Goal: Task Accomplishment & Management: Complete application form

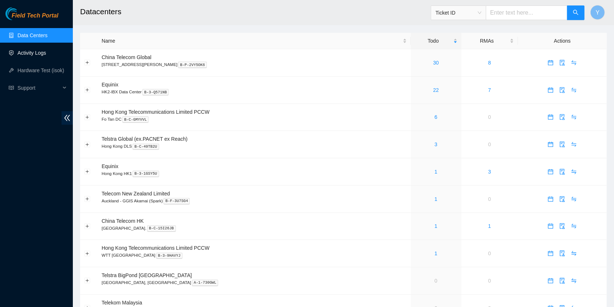
click at [46, 50] on link "Activity Logs" at bounding box center [31, 53] width 29 height 6
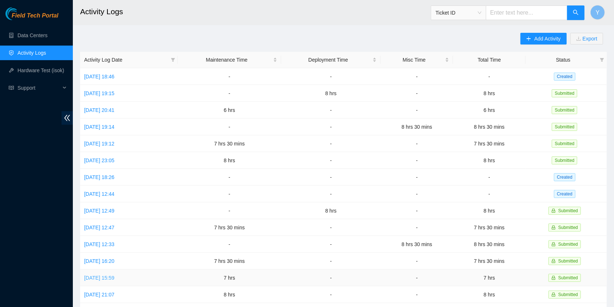
click at [114, 275] on link "[DATE] 15:59" at bounding box center [99, 278] width 30 height 6
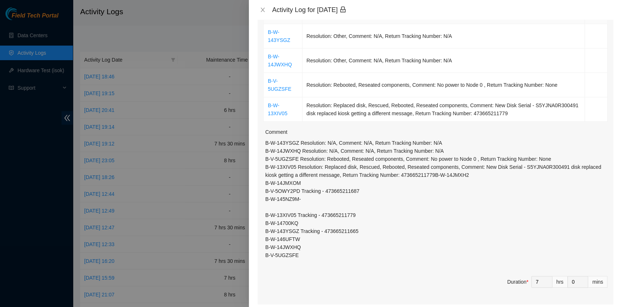
scroll to position [146, 0]
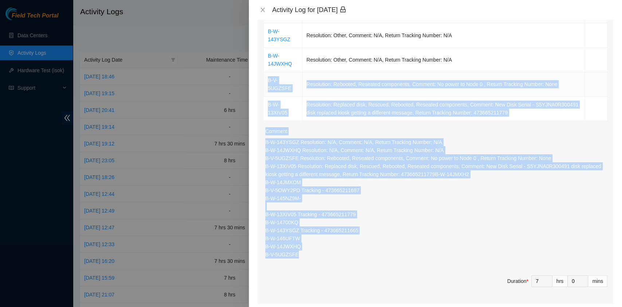
drag, startPoint x: 302, startPoint y: 260, endPoint x: 265, endPoint y: 80, distance: 183.4
click at [265, 80] on div "Ticket Number Resolution Action B-W-143YSGZ Resolution: Other, Comment: N/A, Re…" at bounding box center [436, 150] width 356 height 306
copy div "B-V-5UGZSFE Resolution: Rebooted, Reseated components, Comment: No power to Nod…"
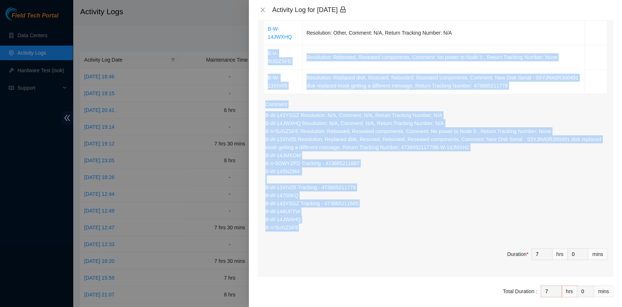
scroll to position [203, 0]
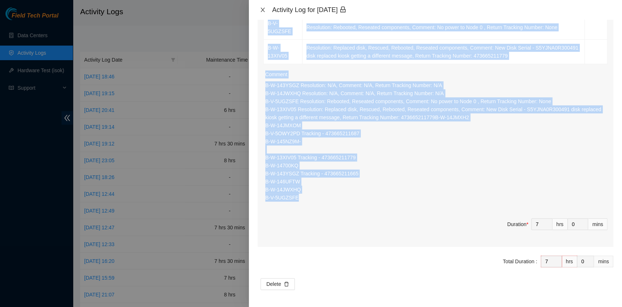
click at [262, 8] on icon "close" at bounding box center [263, 10] width 6 height 6
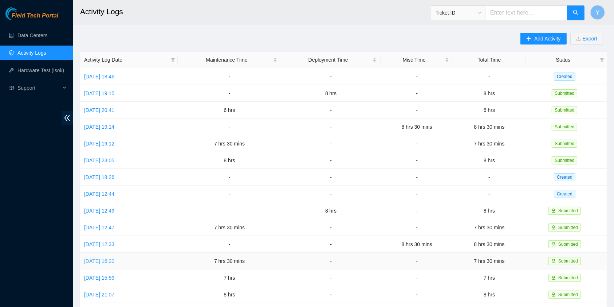
click at [94, 258] on link "[DATE] 16:20" at bounding box center [99, 261] width 30 height 6
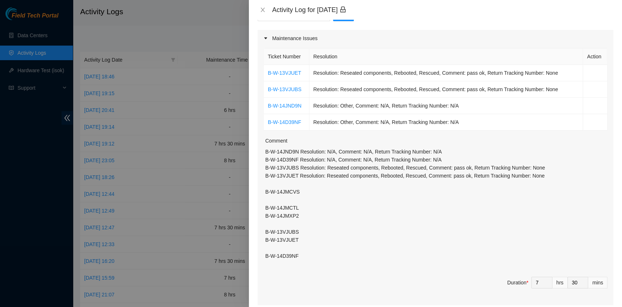
scroll to position [97, 0]
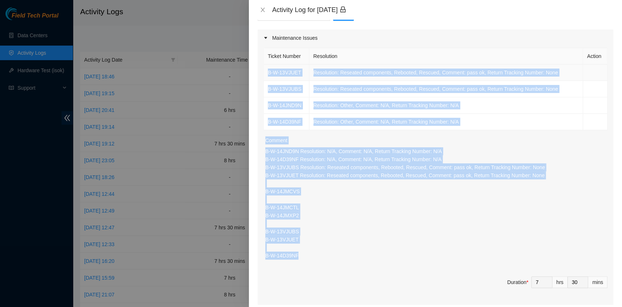
drag, startPoint x: 309, startPoint y: 261, endPoint x: 267, endPoint y: 71, distance: 193.9
click at [267, 71] on div "Ticket Number Resolution Action B-W-13VJUET Resolution: Reseated components, Re…" at bounding box center [436, 175] width 356 height 258
copy div "B-W-13VJUET Resolution: Reseated components, Rebooted, Rescued, Comment: pass o…"
click at [266, 9] on button "Close" at bounding box center [263, 10] width 10 height 7
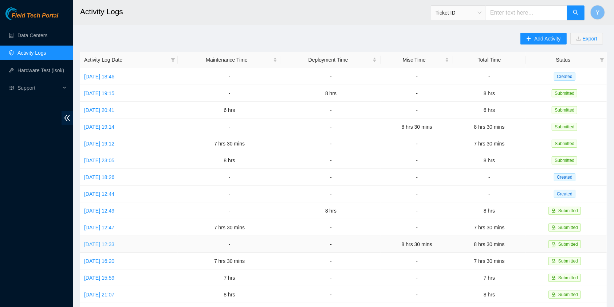
click at [113, 241] on link "[DATE] 12:33" at bounding box center [99, 244] width 30 height 6
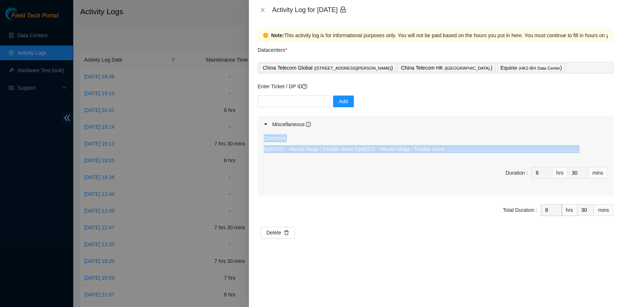
drag, startPoint x: 428, startPoint y: 148, endPoint x: 259, endPoint y: 143, distance: 169.1
click at [259, 143] on div "Comment Dp83102 - Hkcolo Mega i Trouble shoot Dp83102 - Hkcolo Mega i Trouble s…" at bounding box center [436, 164] width 356 height 63
copy div "Comment Dp83102 - Hkcolo Mega i Trouble shoot Dp83102 - Hkcolo Mega i Trouble s…"
click at [262, 9] on icon "close" at bounding box center [262, 10] width 4 height 4
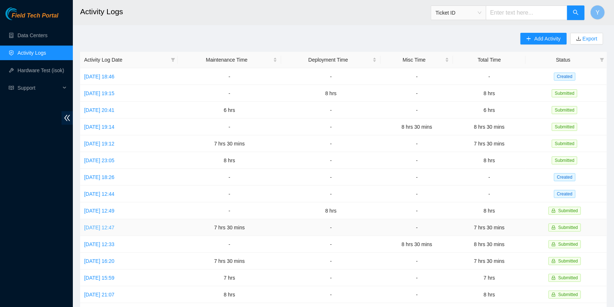
click at [98, 224] on link "[DATE] 12:47" at bounding box center [99, 227] width 30 height 6
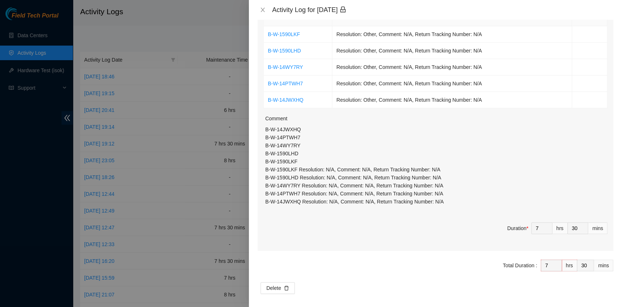
scroll to position [139, 0]
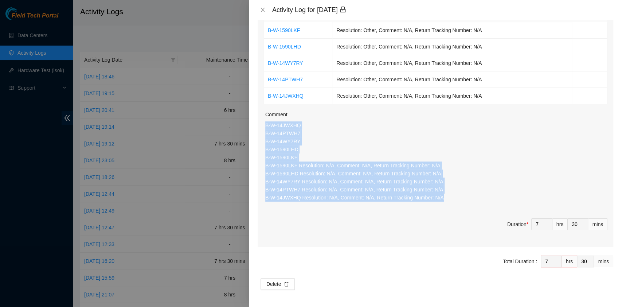
drag, startPoint x: 456, startPoint y: 199, endPoint x: 262, endPoint y: 125, distance: 207.8
click at [262, 125] on div "Ticket Number Resolution Action B-W-1590LKF Resolution: Other, Comment: N/A, Re…" at bounding box center [436, 125] width 356 height 243
copy p "B-W-14JWXHQ B-W-14PTWH7 B-W-14WY7RY B-W-1590LHD B-W-1590LKF B-W-1590LKF Resolut…"
click at [266, 11] on button "Close" at bounding box center [263, 10] width 10 height 7
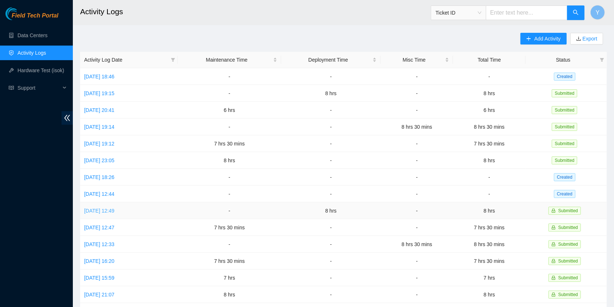
click at [114, 208] on link "[DATE] 12:49" at bounding box center [99, 211] width 30 height 6
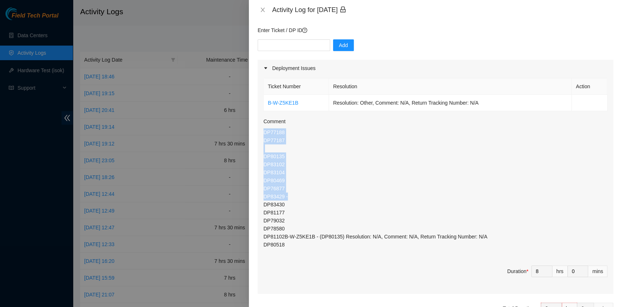
scroll to position [67, 0]
drag, startPoint x: 297, startPoint y: 198, endPoint x: 262, endPoint y: 132, distance: 74.5
click at [262, 132] on div "Ticket Number Resolution Action B-W-Z5KE1B Resolution: Other, Comment: N/A, Ret…" at bounding box center [436, 184] width 356 height 217
copy p "DP77188 DP77187 DP80135 DP83102 DP83104 DP80469 DP76877 DP83429 -"
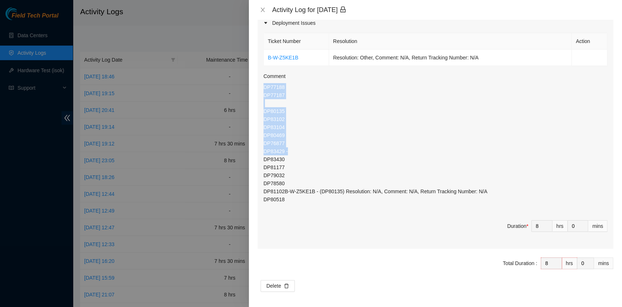
scroll to position [114, 0]
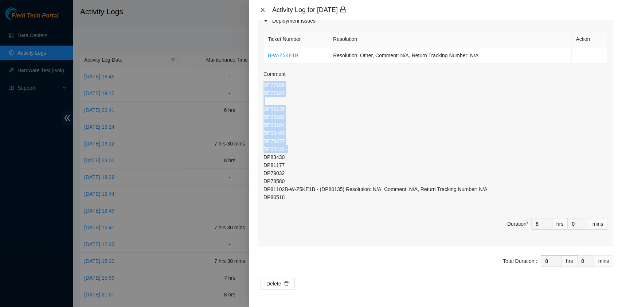
click at [265, 13] on button "Close" at bounding box center [263, 10] width 10 height 7
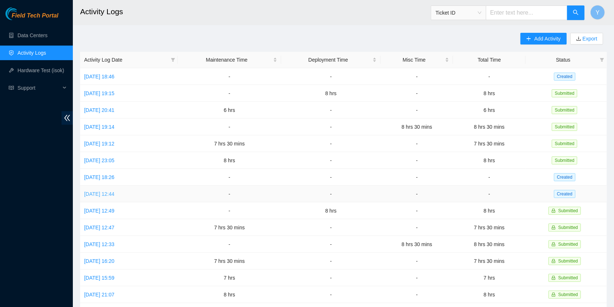
click at [114, 192] on link "[DATE] 12:44" at bounding box center [99, 194] width 30 height 6
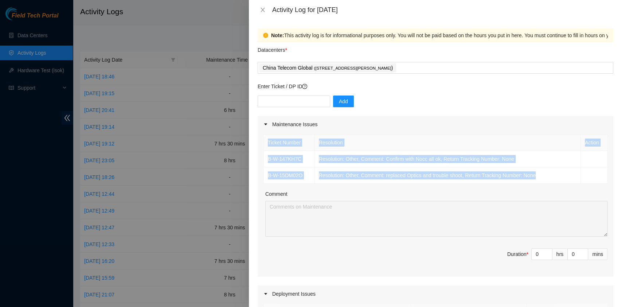
drag, startPoint x: 546, startPoint y: 176, endPoint x: 262, endPoint y: 153, distance: 284.4
click at [262, 153] on div "Ticket Number Resolution Action B-W-147KH7C Resolution: Other, Comment: Confirm…" at bounding box center [436, 205] width 356 height 144
copy table "Ticket Number Resolution Action B-W-147KH7C Resolution: Other, Comment: Confirm…"
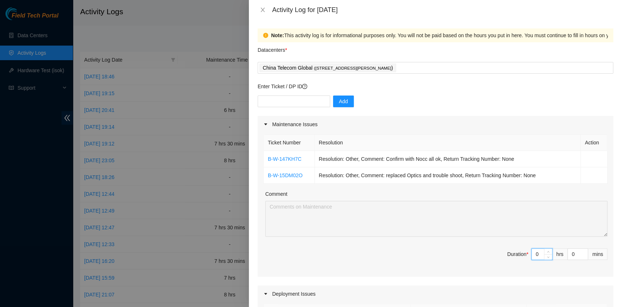
drag, startPoint x: 532, startPoint y: 255, endPoint x: 526, endPoint y: 254, distance: 6.6
click at [532, 254] on input "0" at bounding box center [542, 253] width 20 height 11
type input "8"
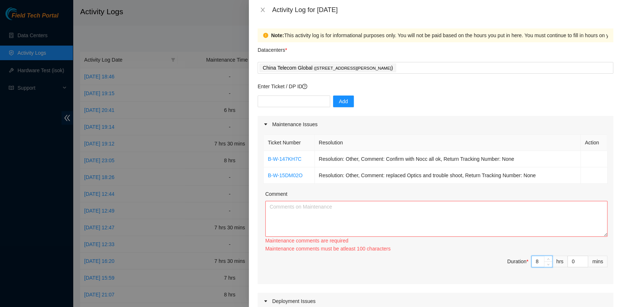
type input "8"
type input "3"
type input "30"
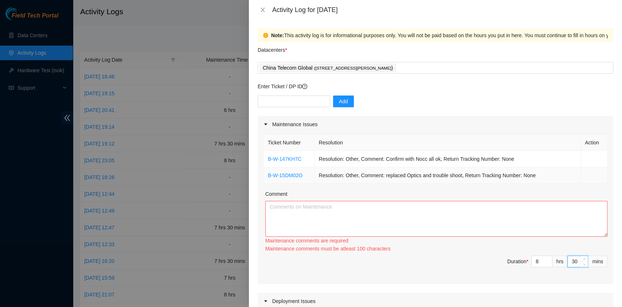
type input "30"
click at [302, 214] on textarea "Comment" at bounding box center [436, 219] width 342 height 36
paste textarea "Ticket Number Resolution Action B-W-147KH7C Resolution: Other, Comment: Confirm…"
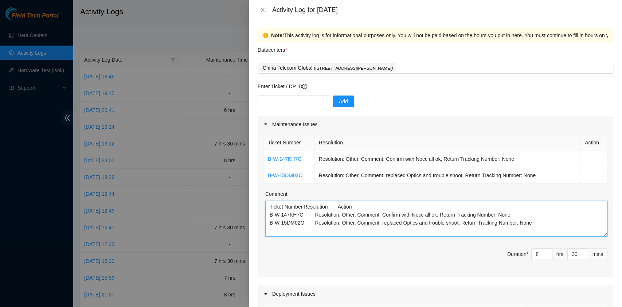
paste textarea "DP77188 DP77187 DP81310 DP79037 DP80135 DP83102 DP83104 DP80469 DP76877 DP83429…"
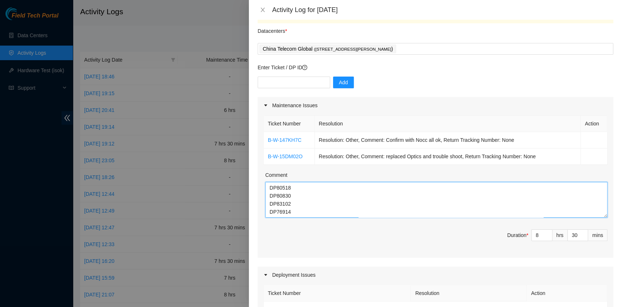
scroll to position [27, 0]
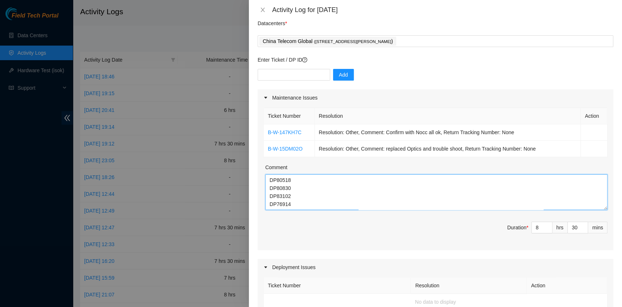
type textarea "Ticket Number Resolution Action B-W-147KH7C Resolution: Other, Comment: Confirm…"
click at [438, 34] on div "Datacenters *" at bounding box center [436, 26] width 356 height 20
click at [439, 37] on div "China Telecom Global ( [STREET_ADDRESS][PERSON_NAME] )" at bounding box center [435, 41] width 352 height 10
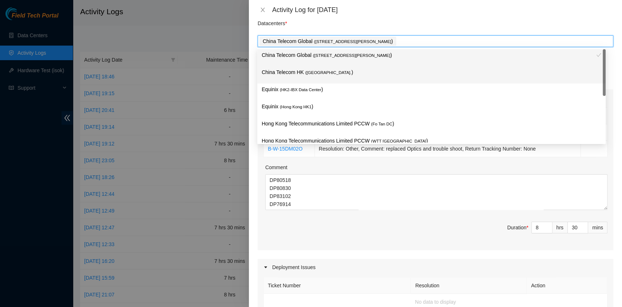
click at [396, 72] on p "China Telecom HK ( [GEOGRAPHIC_DATA] )" at bounding box center [432, 72] width 340 height 8
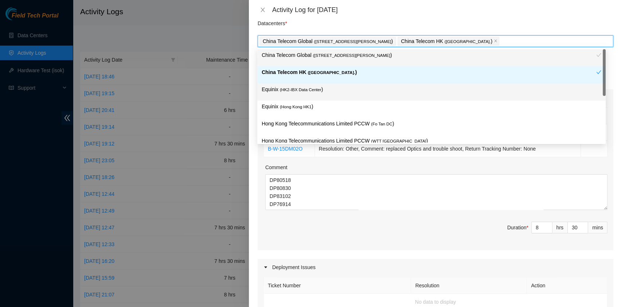
click at [353, 83] on div "Equinix ( HK2-IBX Data Center )" at bounding box center [431, 91] width 348 height 17
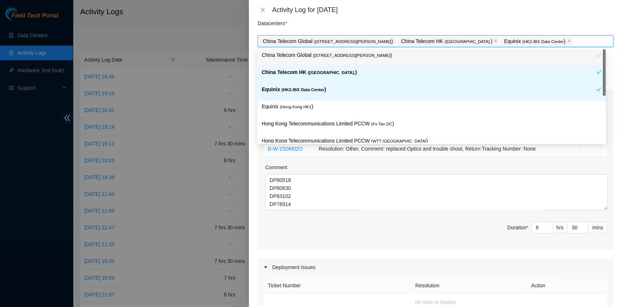
click at [343, 98] on div "Equinix ( HK2-IBX Data Center )" at bounding box center [429, 91] width 334 height 13
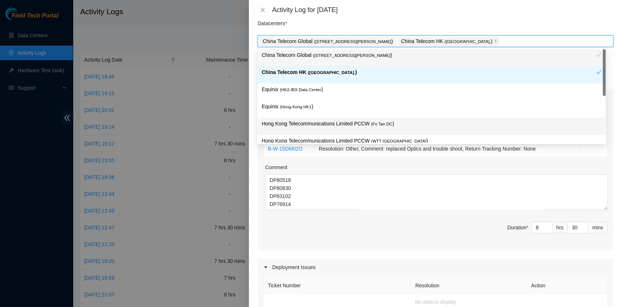
drag, startPoint x: 342, startPoint y: 123, endPoint x: 339, endPoint y: 120, distance: 4.4
click at [343, 123] on p "Hong Kong Telecommunications Limited PCCW ( Fo Tan DC )" at bounding box center [432, 123] width 340 height 8
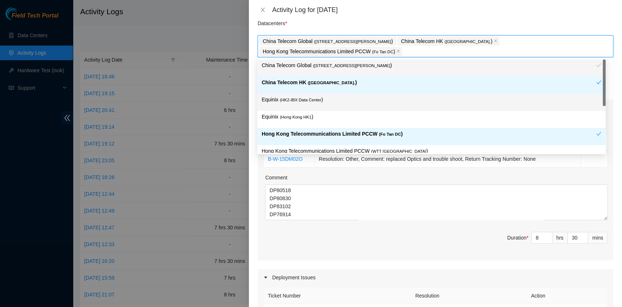
click at [319, 99] on p "Equinix ( HK2-IBX Data Center )" at bounding box center [432, 99] width 340 height 8
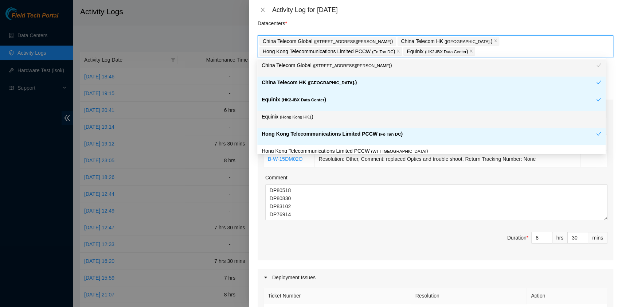
click at [314, 115] on p "Equinix ( [GEOGRAPHIC_DATA] HK1 )" at bounding box center [432, 117] width 340 height 8
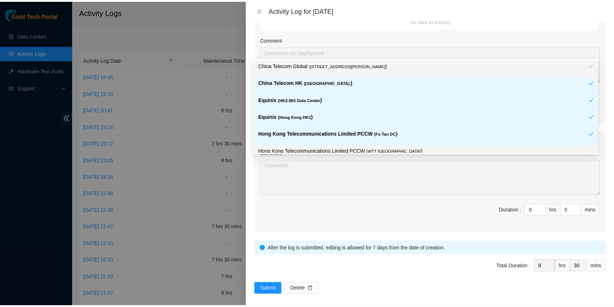
scroll to position [323, 0]
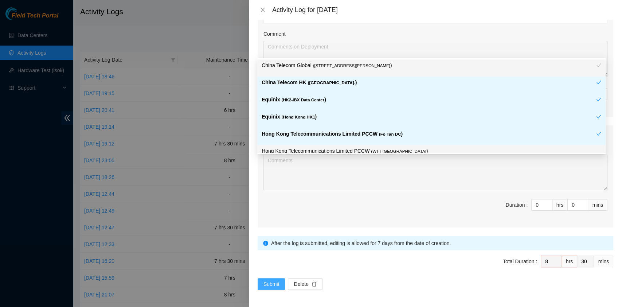
click at [272, 281] on span "Submit" at bounding box center [271, 284] width 16 height 8
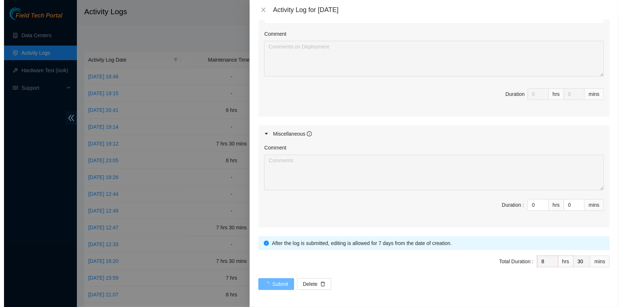
scroll to position [0, 0]
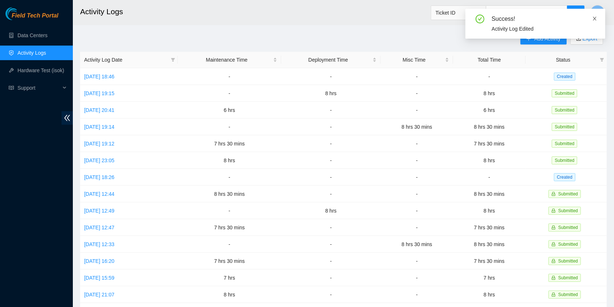
click at [596, 18] on icon "close" at bounding box center [594, 18] width 5 height 5
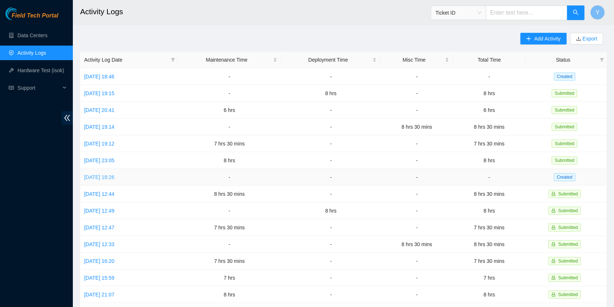
click at [114, 176] on link "[DATE] 18:26" at bounding box center [99, 177] width 30 height 6
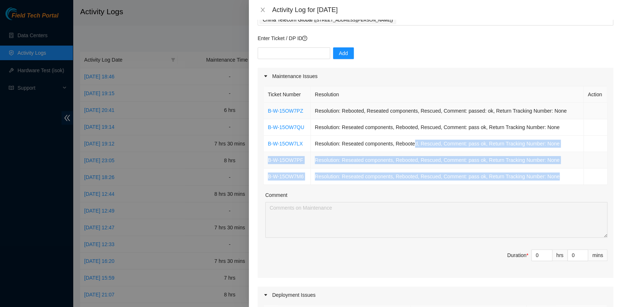
scroll to position [48, 0]
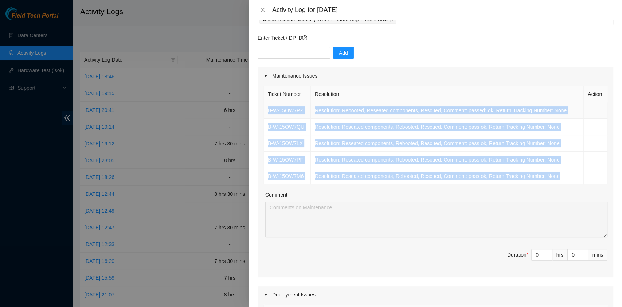
drag, startPoint x: 542, startPoint y: 174, endPoint x: 266, endPoint y: 112, distance: 282.7
click at [266, 112] on tbody "B-W-15OW7PZ Resolution: Rebooted, Reseated components, Rescued, Comment: passed…" at bounding box center [436, 143] width 344 height 82
copy tbody "B-W-15OW7PZ Resolution: Rebooted, Reseated components, Rescued, Comment: passed…"
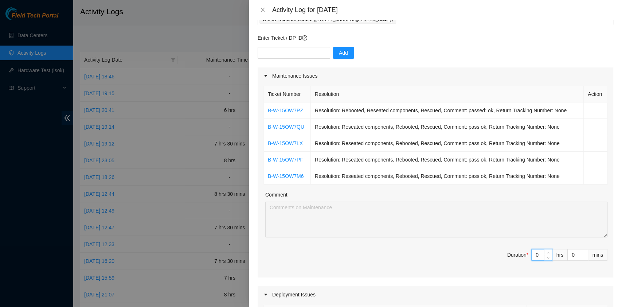
click at [522, 252] on span "Duration * 0 hrs 0 mins" at bounding box center [435, 259] width 344 height 20
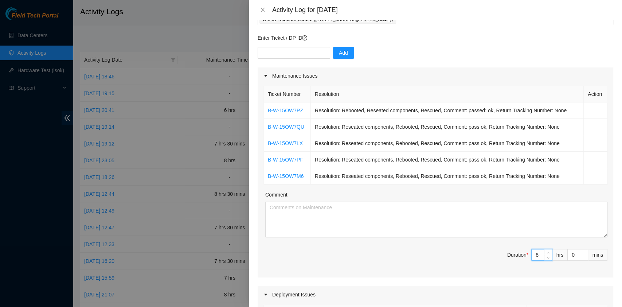
type input "8"
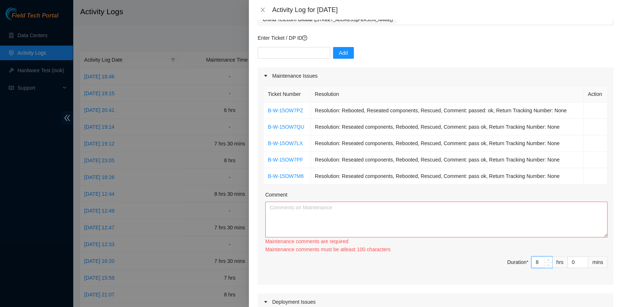
type input "8"
click at [344, 224] on textarea "Comment" at bounding box center [436, 219] width 342 height 36
paste textarea "B-W-15OW7PZ Resolution: Rebooted, Reseated components, Rescued, Comment: passed…"
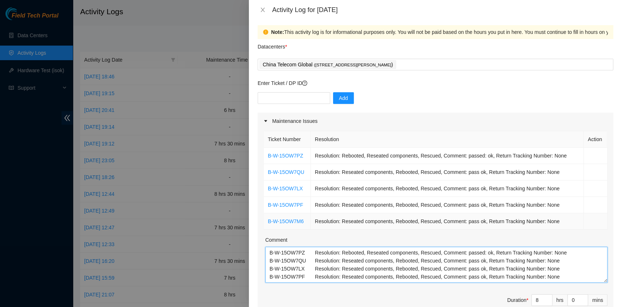
scroll to position [0, 0]
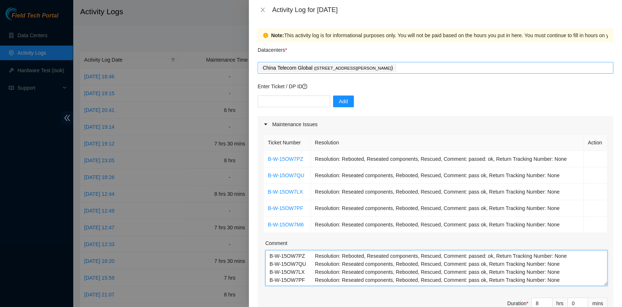
click at [434, 64] on div "China Telecom Global ( [STREET_ADDRESS][PERSON_NAME] )" at bounding box center [435, 68] width 352 height 10
type textarea "B-W-15OW7PZ Resolution: Rebooted, Reseated components, Rescued, Comment: passed…"
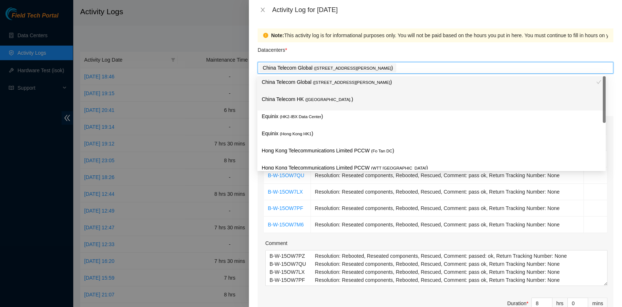
click at [372, 106] on div "China Telecom HK ( [GEOGRAPHIC_DATA] )" at bounding box center [432, 101] width 340 height 13
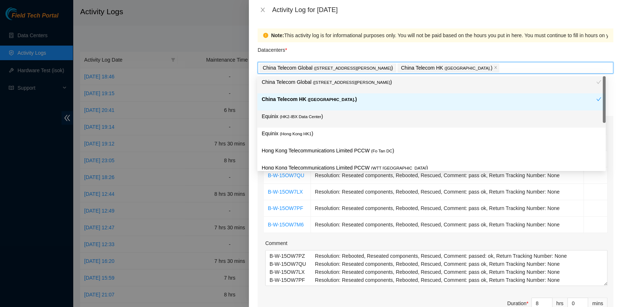
click at [369, 118] on p "Equinix ( HK2-IBX Data Center )" at bounding box center [432, 116] width 340 height 8
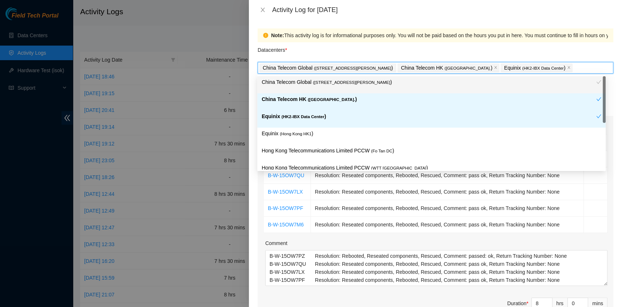
click at [402, 39] on div "Note: This activity log is for informational purposes only. You will not be pai…" at bounding box center [436, 35] width 356 height 14
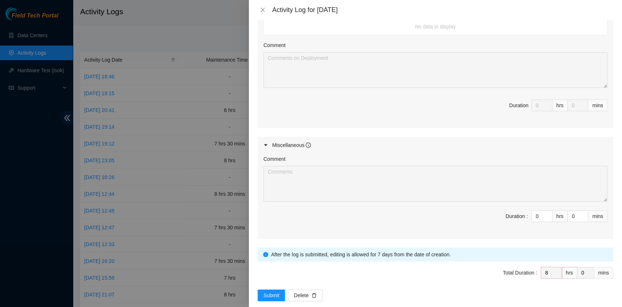
scroll to position [362, 0]
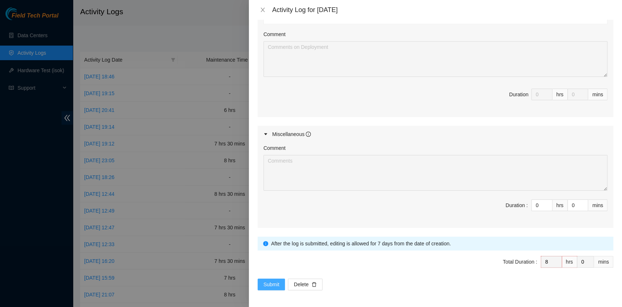
click at [274, 280] on span "Submit" at bounding box center [271, 284] width 16 height 8
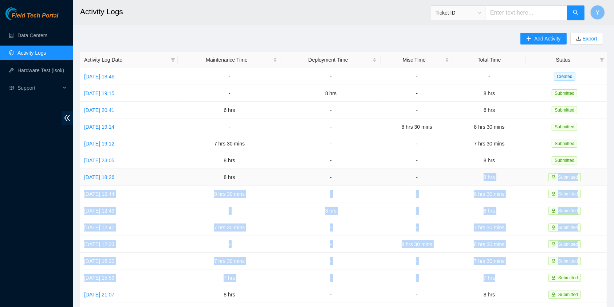
drag, startPoint x: 505, startPoint y: 275, endPoint x: 480, endPoint y: 168, distance: 110.1
click at [480, 168] on tbody "[DATE] 18:46 - - - - Created [DATE] 19:15 - 8 hrs - 8 hrs Submitted [DATE] 20:4…" at bounding box center [343, 235] width 527 height 335
click at [114, 74] on link "[DATE] 18:46" at bounding box center [99, 77] width 30 height 6
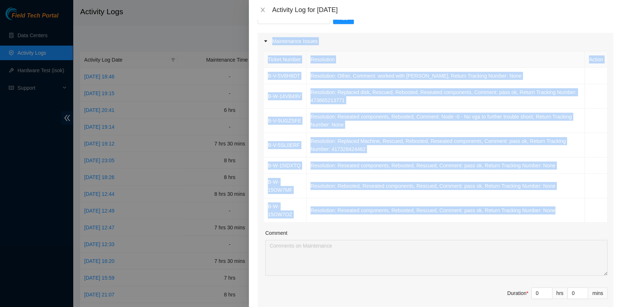
scroll to position [0, 0]
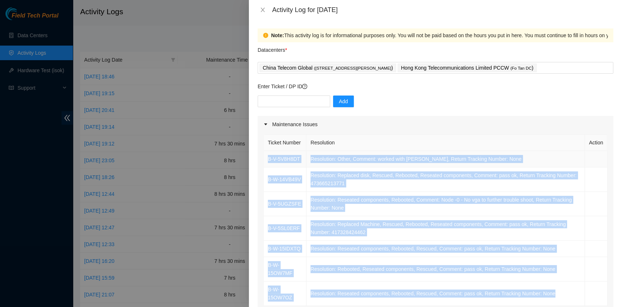
drag, startPoint x: 568, startPoint y: 157, endPoint x: 267, endPoint y: 161, distance: 300.9
click at [267, 161] on tbody "B-V-5V8H8DT Resolution: Other, Comment: worked with Afrin NIE, Return Tracking …" at bounding box center [436, 228] width 344 height 155
copy tbody "B-V-5V8H8DT Resolution: Other, Comment: worked with Afrin NIE, Return Tracking …"
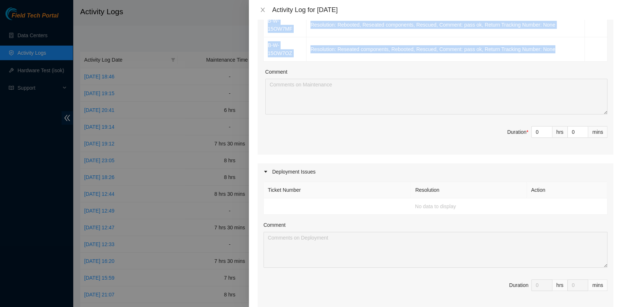
scroll to position [243, 0]
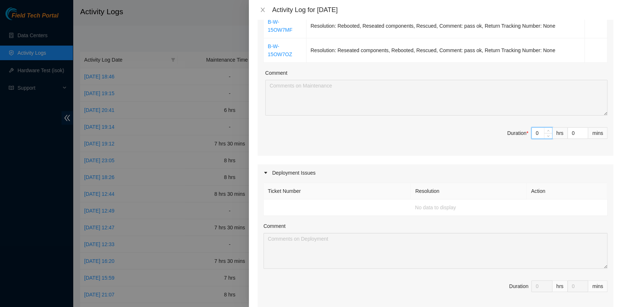
drag, startPoint x: 533, startPoint y: 144, endPoint x: 518, endPoint y: 124, distance: 25.0
click at [506, 138] on span "Duration * 0 hrs 0 mins" at bounding box center [435, 137] width 344 height 20
type input "9"
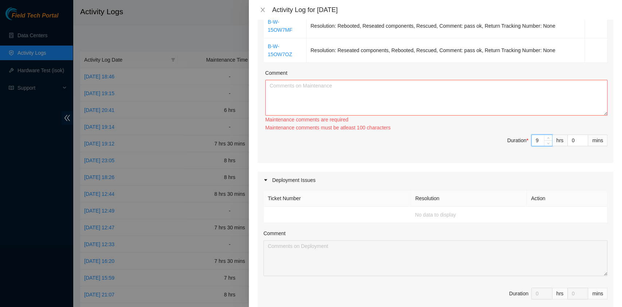
type input "9"
type input "3"
type input "30"
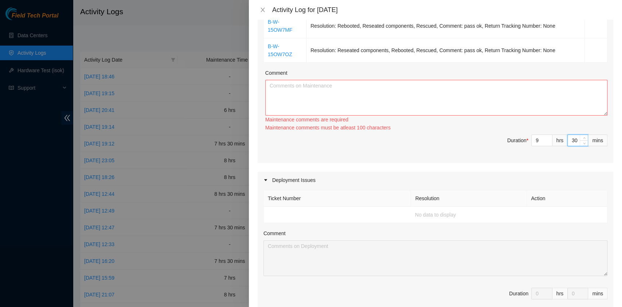
type input "30"
click at [372, 101] on textarea "Comment" at bounding box center [436, 98] width 342 height 36
paste textarea "B-V-5V8H8DT Resolution: Other, Comment: worked with Afrin NIE, Return Tracking …"
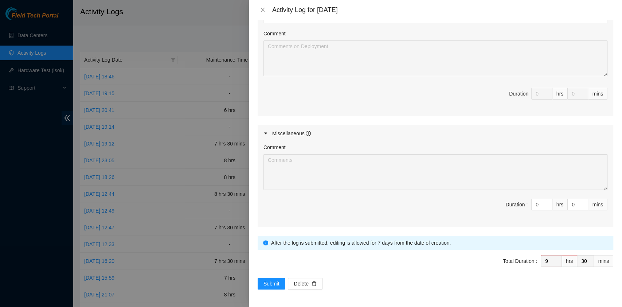
scroll to position [443, 0]
type textarea "B-V-5V8H8DT Resolution: Other, Comment: worked with Afrin NIE, Return Tracking …"
click at [272, 287] on button "Submit" at bounding box center [272, 284] width 28 height 12
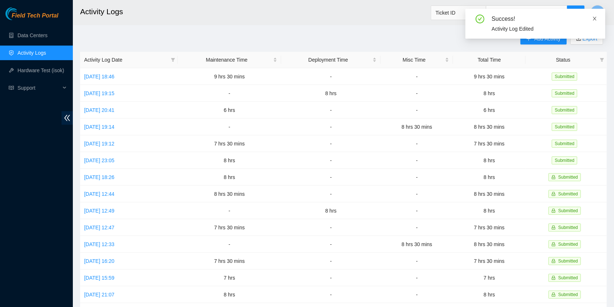
click at [595, 17] on icon "close" at bounding box center [594, 18] width 5 height 5
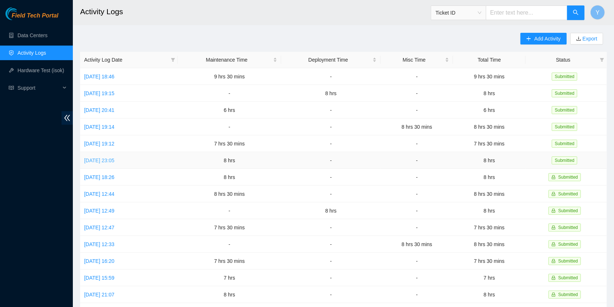
click at [114, 158] on link "[DATE] 23:05" at bounding box center [99, 160] width 30 height 6
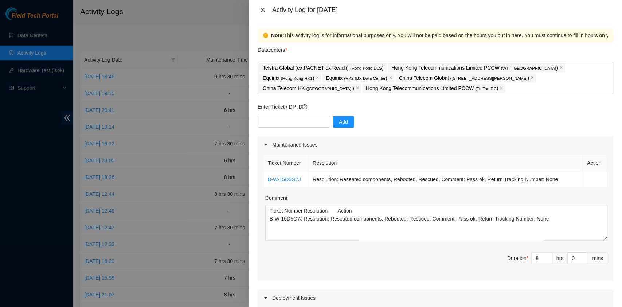
click at [262, 10] on icon "close" at bounding box center [263, 10] width 6 height 6
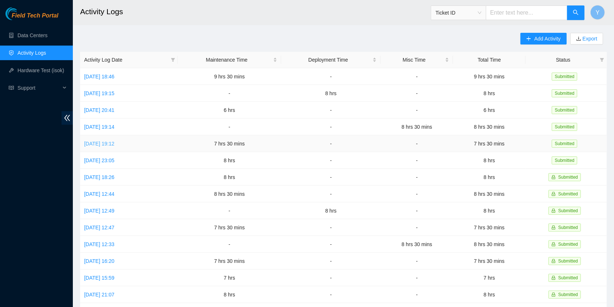
click at [112, 141] on link "[DATE] 19:12" at bounding box center [99, 144] width 30 height 6
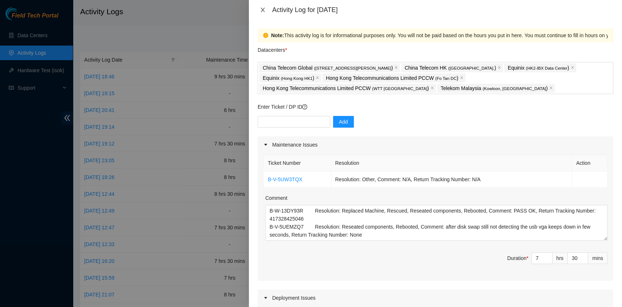
click at [262, 12] on icon "close" at bounding box center [263, 10] width 6 height 6
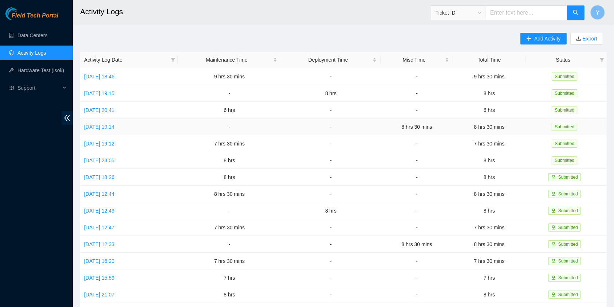
click at [111, 125] on link "[DATE] 19:14" at bounding box center [99, 127] width 30 height 6
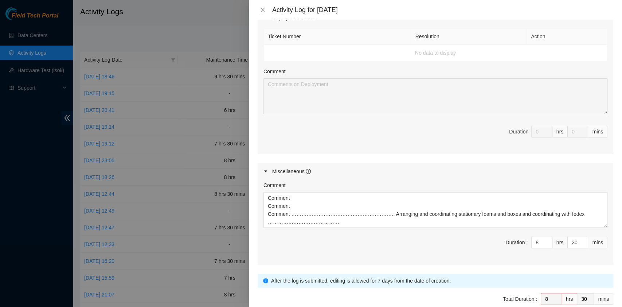
scroll to position [291, 0]
click at [261, 12] on icon "close" at bounding box center [263, 10] width 6 height 6
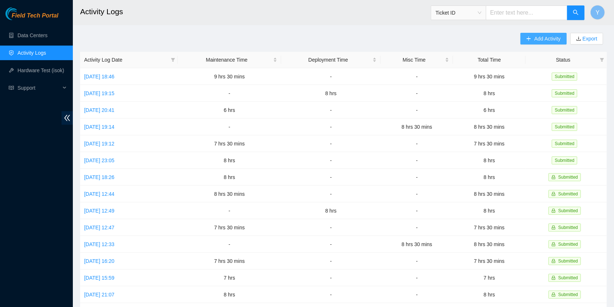
click at [555, 38] on span "Add Activity" at bounding box center [547, 39] width 26 height 8
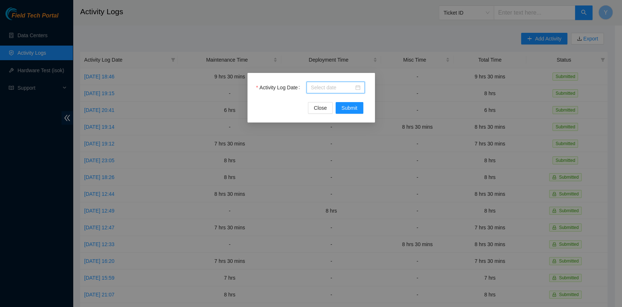
click at [334, 90] on input "Activity Log Date" at bounding box center [332, 87] width 43 height 8
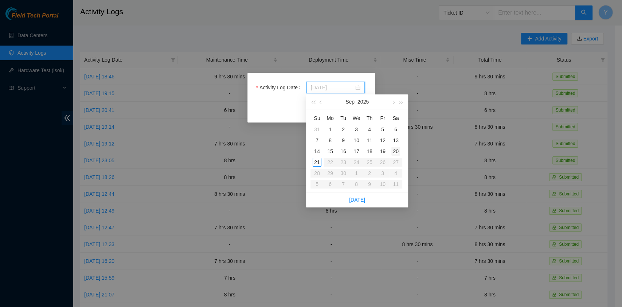
type input "[DATE]"
click at [397, 154] on div "20" at bounding box center [395, 151] width 9 height 9
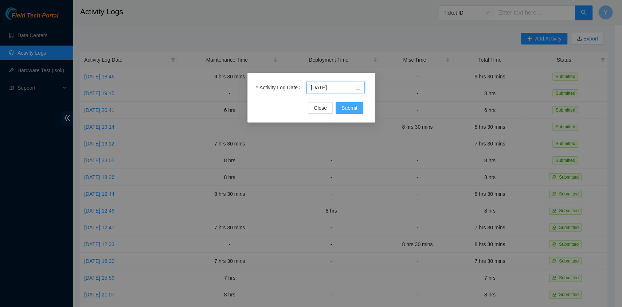
click at [351, 107] on span "Submit" at bounding box center [349, 108] width 16 height 8
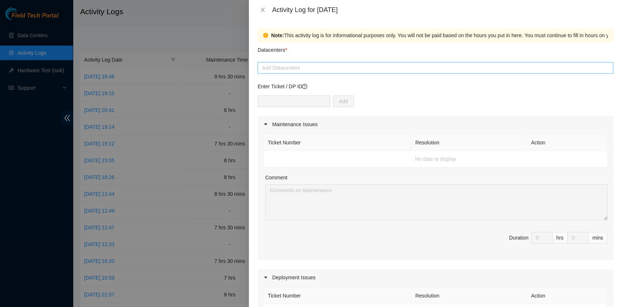
click at [317, 66] on div at bounding box center [435, 67] width 352 height 9
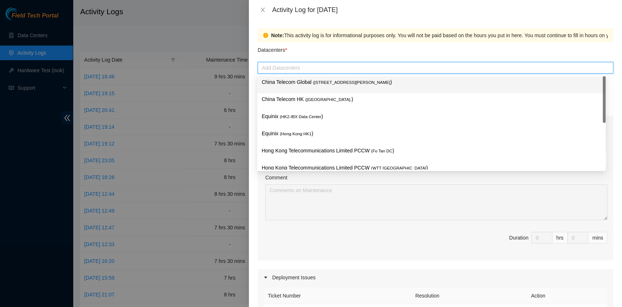
click at [309, 82] on p "China Telecom Global ( [STREET_ADDRESS][PERSON_NAME] )" at bounding box center [432, 82] width 340 height 8
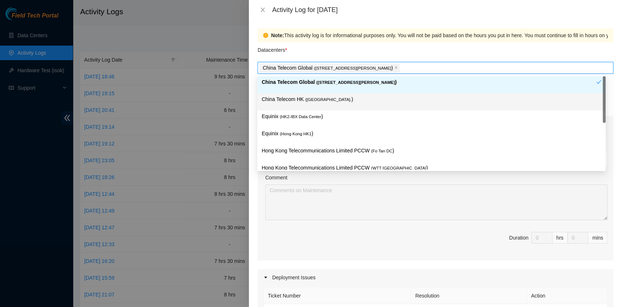
click at [303, 103] on p "China Telecom HK ( [GEOGRAPHIC_DATA] )" at bounding box center [432, 99] width 340 height 8
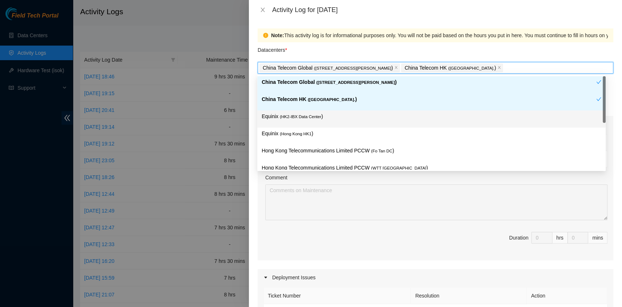
click at [302, 118] on span "( HK2-IBX Data Center" at bounding box center [301, 116] width 42 height 4
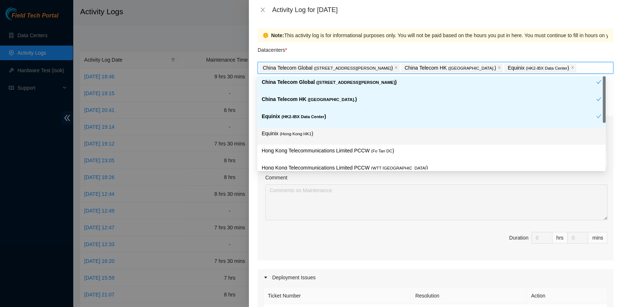
click at [303, 138] on div "Equinix ( [GEOGRAPHIC_DATA] HK1 )" at bounding box center [432, 135] width 340 height 13
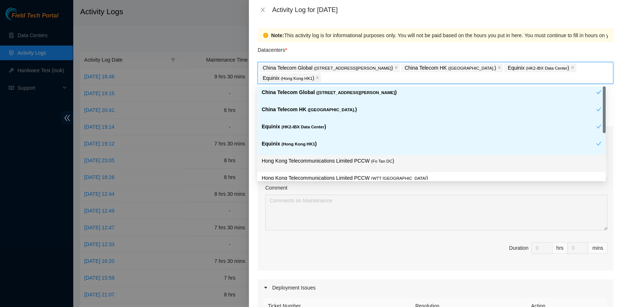
click at [312, 164] on p "Hong Kong Telecommunications Limited PCCW ( Fo Tan DC )" at bounding box center [432, 161] width 340 height 8
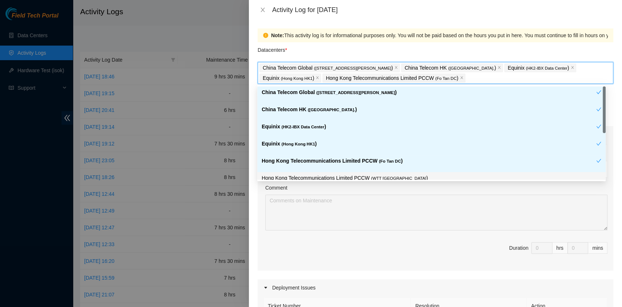
click at [324, 175] on p "Hong Kong Telecommunications Limited PCCW ( WTT [GEOGRAPHIC_DATA] )" at bounding box center [432, 178] width 340 height 8
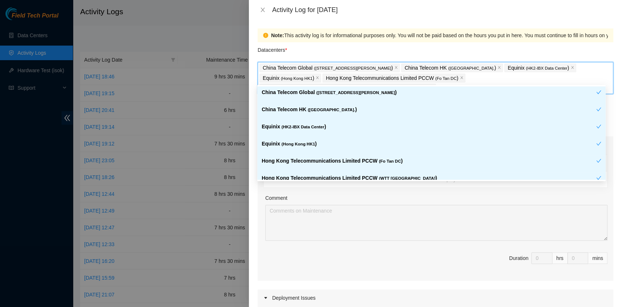
scroll to position [78, 0]
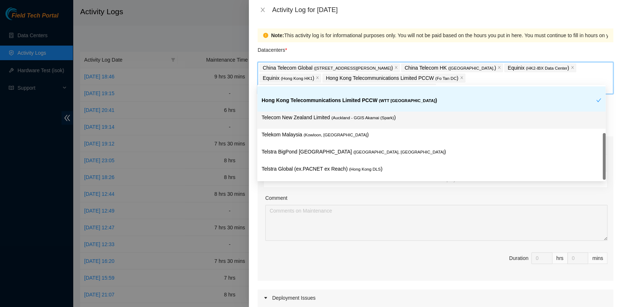
click at [351, 119] on span "( Auckland - GGIS Akamai (Spark)" at bounding box center [362, 117] width 63 height 4
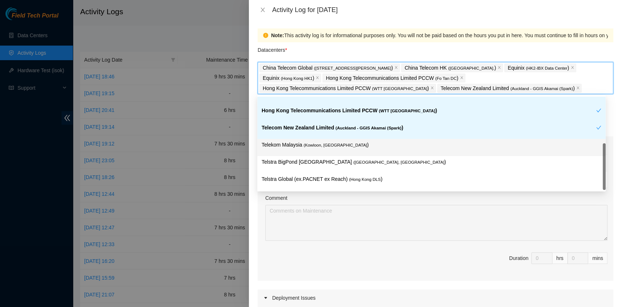
click at [352, 144] on p "Telekom Malaysia ( [GEOGRAPHIC_DATA], [GEOGRAPHIC_DATA] )" at bounding box center [432, 145] width 340 height 8
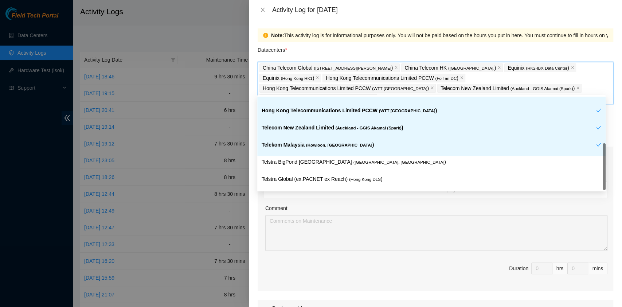
click at [359, 130] on p "Telecom New Zealand Limited ( Auckland - GGIS Akamai (Spark) )" at bounding box center [429, 128] width 334 height 8
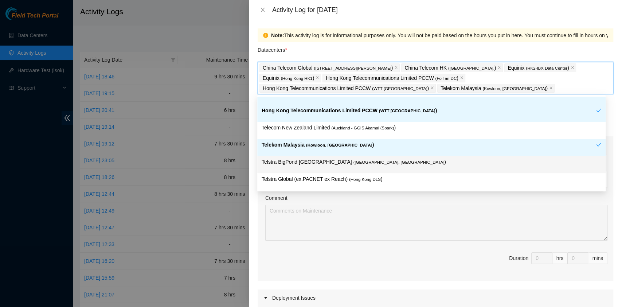
click at [368, 165] on p "Telstra BigPond [GEOGRAPHIC_DATA] ( [GEOGRAPHIC_DATA], [GEOGRAPHIC_DATA] )" at bounding box center [432, 162] width 340 height 8
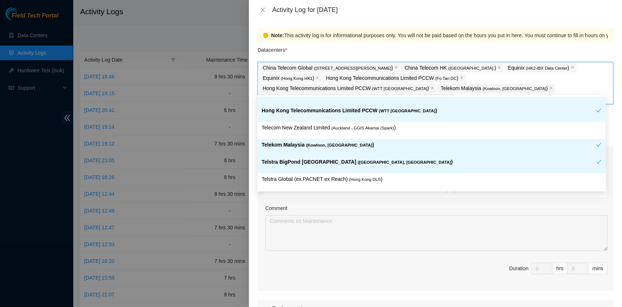
click at [365, 161] on p "Telstra BigPond [GEOGRAPHIC_DATA] ( [GEOGRAPHIC_DATA], [GEOGRAPHIC_DATA] )" at bounding box center [429, 162] width 334 height 8
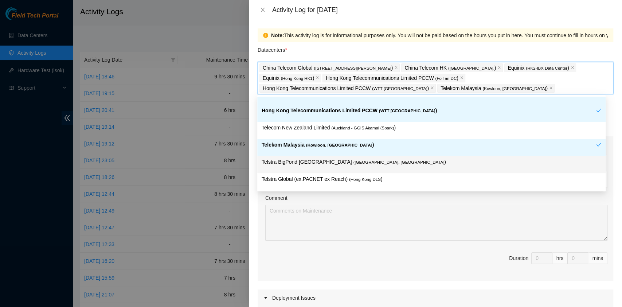
click at [369, 175] on p "Telstra Global (ex.PACNET ex Reach) ( [GEOGRAPHIC_DATA] DLS )" at bounding box center [432, 179] width 340 height 8
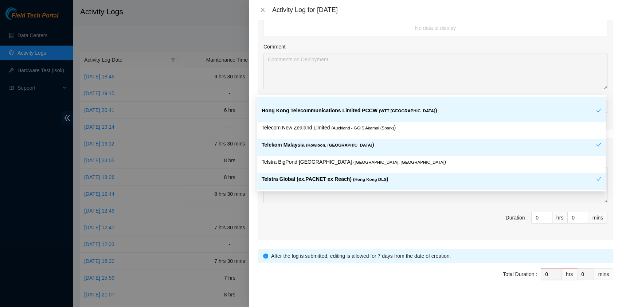
scroll to position [317, 0]
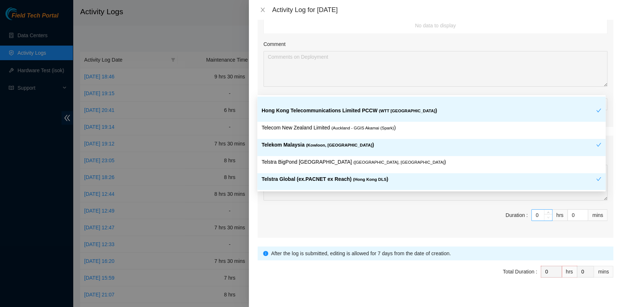
click at [546, 215] on span "down" at bounding box center [548, 217] width 4 height 4
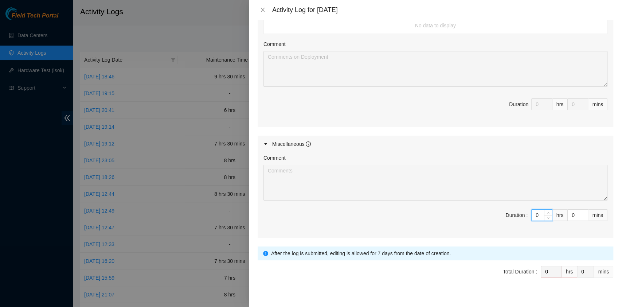
drag, startPoint x: 534, startPoint y: 205, endPoint x: 515, endPoint y: 205, distance: 19.3
click at [515, 209] on span "Duration : 0 hrs 0 mins" at bounding box center [435, 219] width 344 height 20
type input "7"
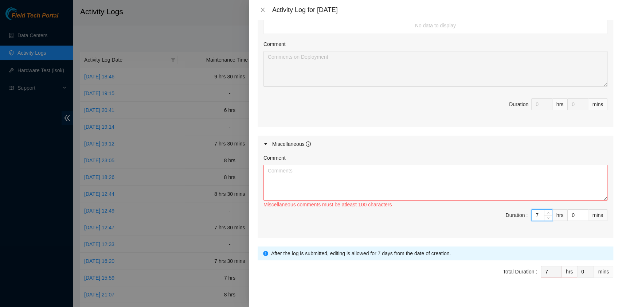
type input "7"
type input "3"
type input "30"
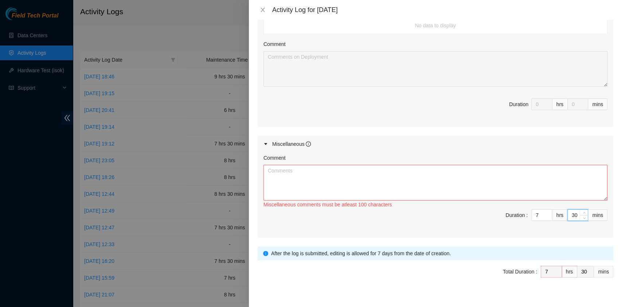
type input "30"
click at [399, 182] on textarea "Comment" at bounding box center [435, 183] width 344 height 36
paste textarea "Nie-fieldtechs]February 2025H&E Guide updatesWalkosz, [GEOGRAPHIC_DATA] <[EMAIL…"
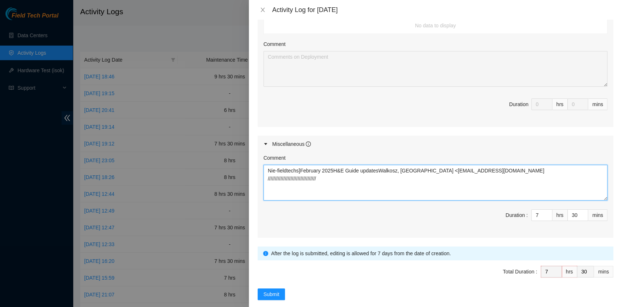
drag, startPoint x: 321, startPoint y: 166, endPoint x: 301, endPoint y: 165, distance: 19.7
click at [301, 165] on textarea "Nie-fieldtechs]February 2025H&E Guide updatesWalkosz, [GEOGRAPHIC_DATA] <[EMAIL…" at bounding box center [435, 183] width 344 height 36
type textarea "Nie-fieldtechs]May 2025H&E Guide updatesWalkosz, [GEOGRAPHIC_DATA] <[EMAIL_ADDR…"
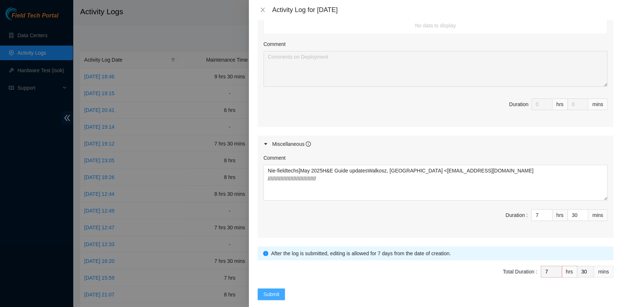
click at [263, 290] on span "Submit" at bounding box center [271, 294] width 16 height 8
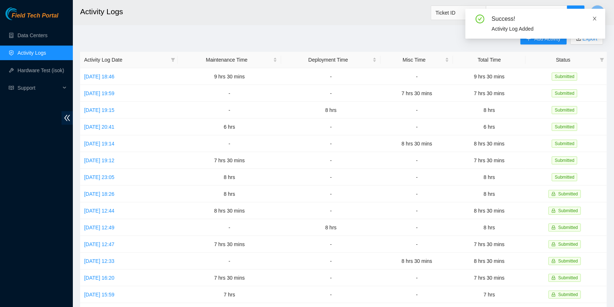
click at [595, 16] on span at bounding box center [594, 19] width 5 height 6
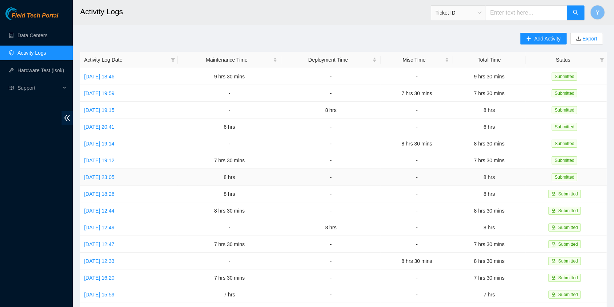
click at [107, 169] on td "[DATE] 23:05" at bounding box center [129, 177] width 98 height 17
click at [106, 174] on link "[DATE] 23:05" at bounding box center [99, 177] width 30 height 6
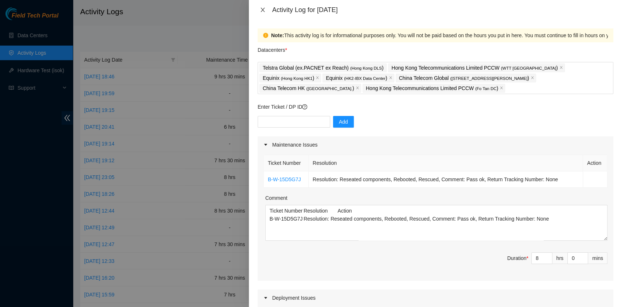
click at [261, 8] on icon "close" at bounding box center [263, 10] width 6 height 6
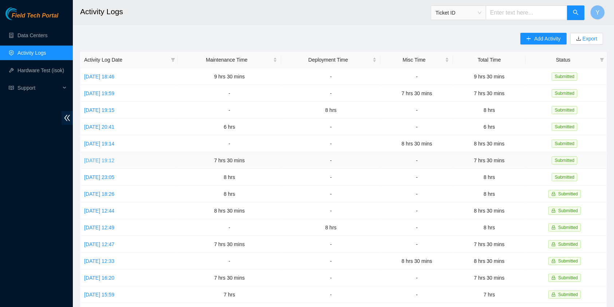
click at [103, 157] on link "[DATE] 19:12" at bounding box center [99, 160] width 30 height 6
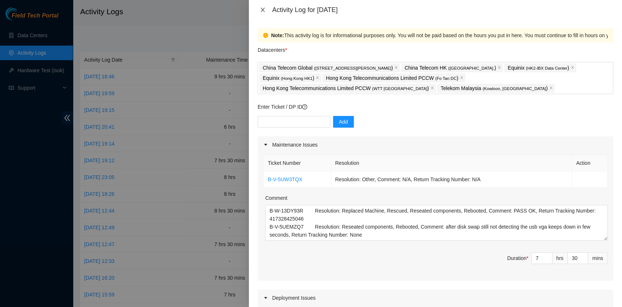
click at [262, 10] on icon "close" at bounding box center [263, 10] width 6 height 6
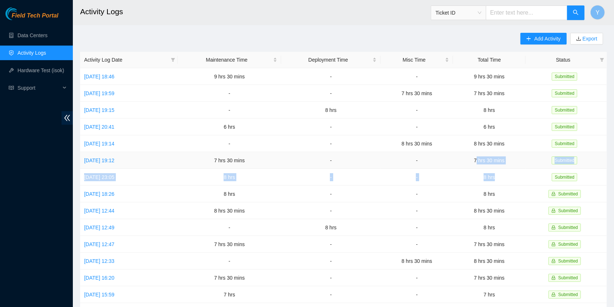
drag, startPoint x: 503, startPoint y: 173, endPoint x: 482, endPoint y: 161, distance: 24.5
click at [482, 161] on tbody "[DATE] 18:46 9 hrs 30 mins - - 9 hrs 30 mins Submitted [DATE] 19:59 - - 7 hrs 3…" at bounding box center [343, 235] width 527 height 335
click at [112, 141] on link "[DATE] 19:14" at bounding box center [99, 144] width 30 height 6
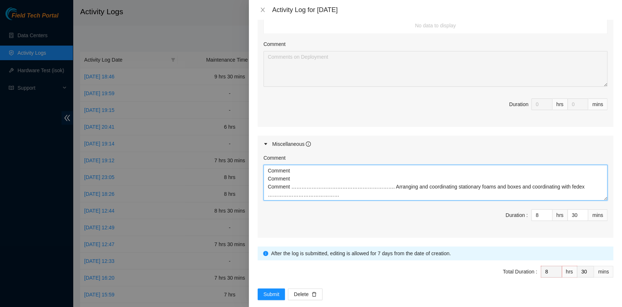
drag, startPoint x: 400, startPoint y: 183, endPoint x: 169, endPoint y: 141, distance: 234.6
click at [169, 141] on div "Activity Log for [DATE] Note: This activity log is for informational purposes o…" at bounding box center [311, 153] width 622 height 307
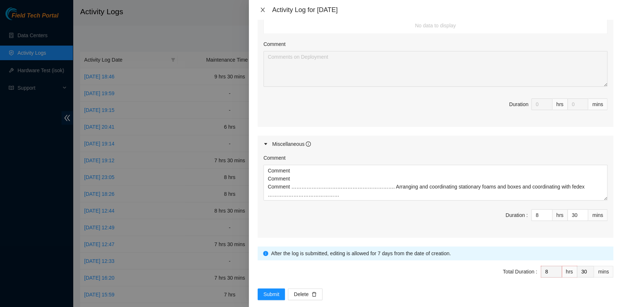
click at [263, 10] on icon "close" at bounding box center [263, 10] width 6 height 6
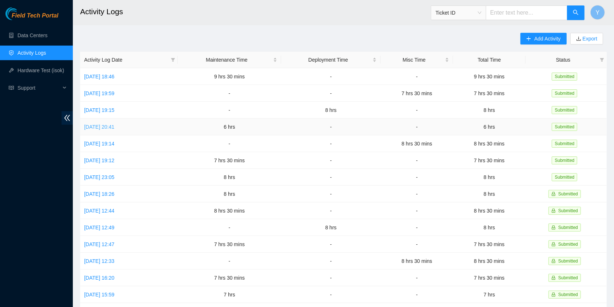
click at [104, 124] on link "[DATE] 20:41" at bounding box center [99, 127] width 30 height 6
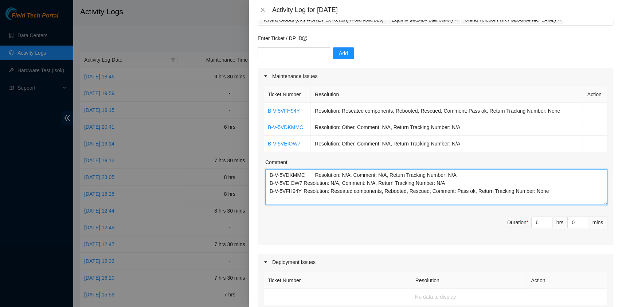
scroll to position [48, 0]
drag, startPoint x: 554, startPoint y: 198, endPoint x: 190, endPoint y: 166, distance: 365.3
click at [190, 166] on div "Activity Log for [DATE] Note: This activity log is for informational purposes o…" at bounding box center [311, 153] width 622 height 307
click at [264, 12] on icon "close" at bounding box center [262, 10] width 4 height 4
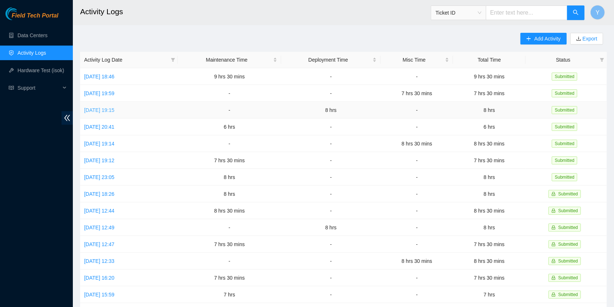
click at [95, 107] on link "[DATE] 19:15" at bounding box center [99, 110] width 30 height 6
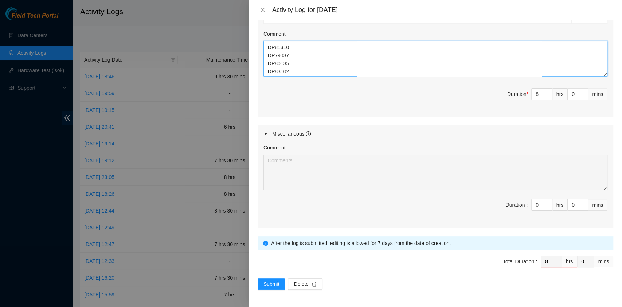
scroll to position [16, 0]
click at [263, 8] on icon "close" at bounding box center [263, 10] width 6 height 6
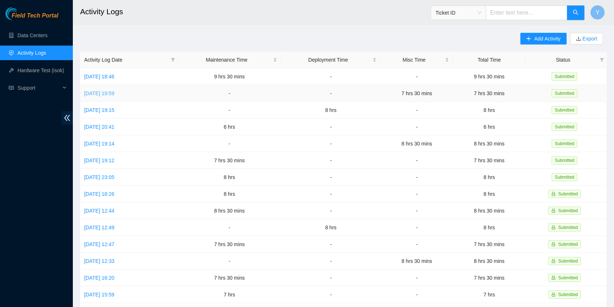
click at [108, 92] on link "[DATE] 19:59" at bounding box center [99, 93] width 30 height 6
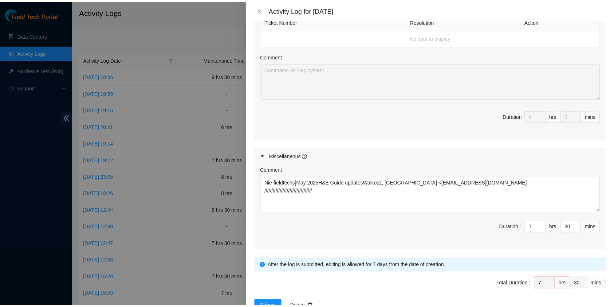
scroll to position [317, 0]
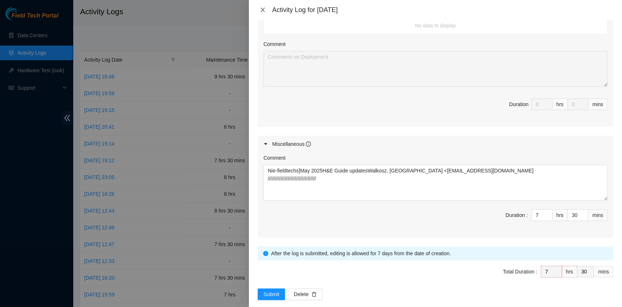
click at [266, 9] on button "Close" at bounding box center [263, 10] width 10 height 7
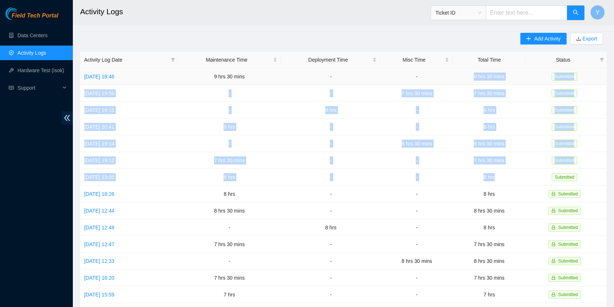
drag, startPoint x: 507, startPoint y: 175, endPoint x: 478, endPoint y: 72, distance: 107.6
click at [478, 72] on tbody "[DATE] 18:46 9 hrs 30 mins - - 9 hrs 30 mins Submitted [DATE] 19:59 - - 7 hrs 3…" at bounding box center [343, 235] width 527 height 335
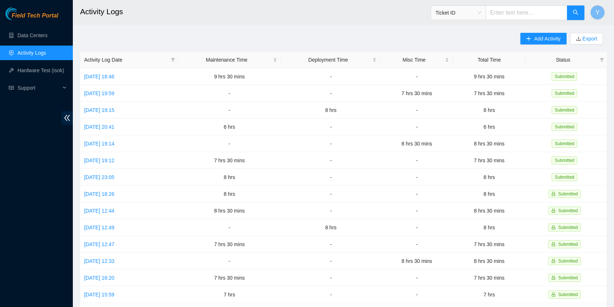
click at [604, 7] on div "Y" at bounding box center [598, 12] width 15 height 23
click at [601, 12] on button "Y" at bounding box center [598, 12] width 15 height 15
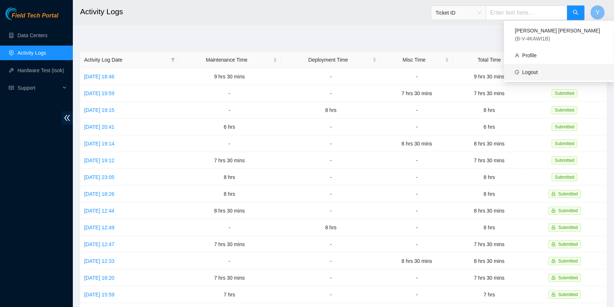
click at [538, 69] on link "Logout" at bounding box center [530, 72] width 16 height 6
